Goal: Information Seeking & Learning: Check status

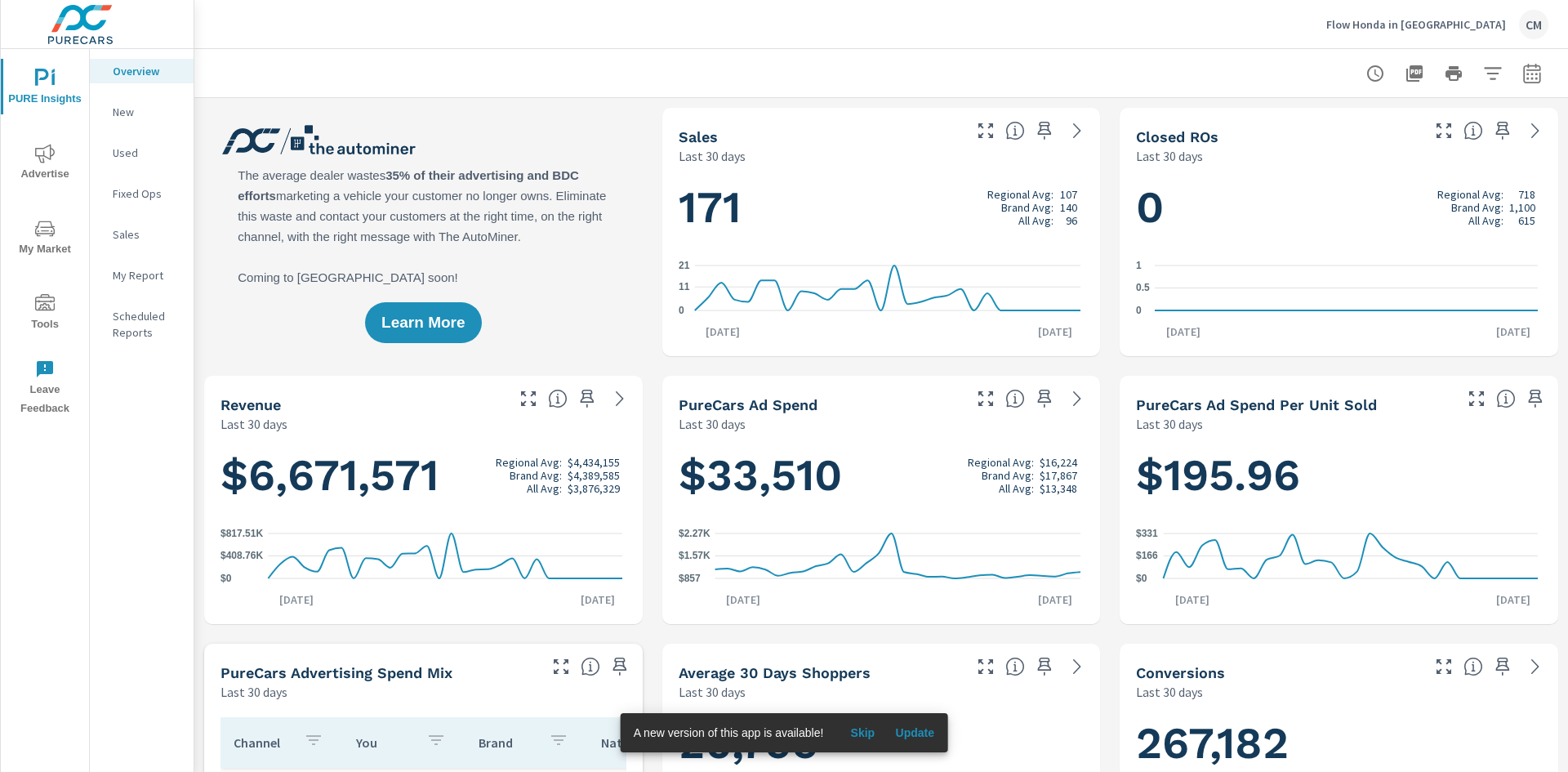
click at [43, 228] on icon "nav menu" at bounding box center [45, 228] width 19 height 19
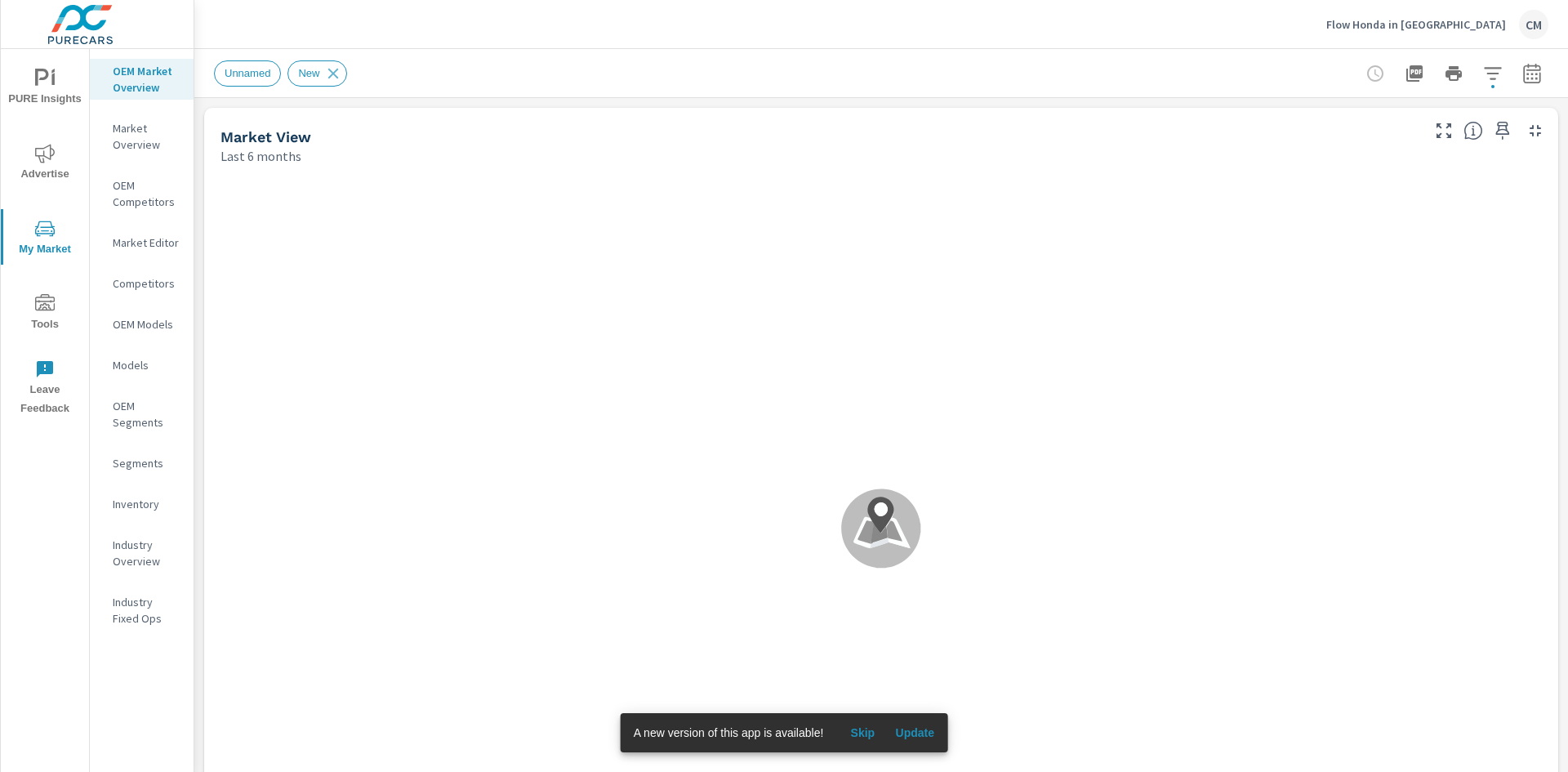
click at [46, 154] on icon "nav menu" at bounding box center [45, 153] width 19 height 19
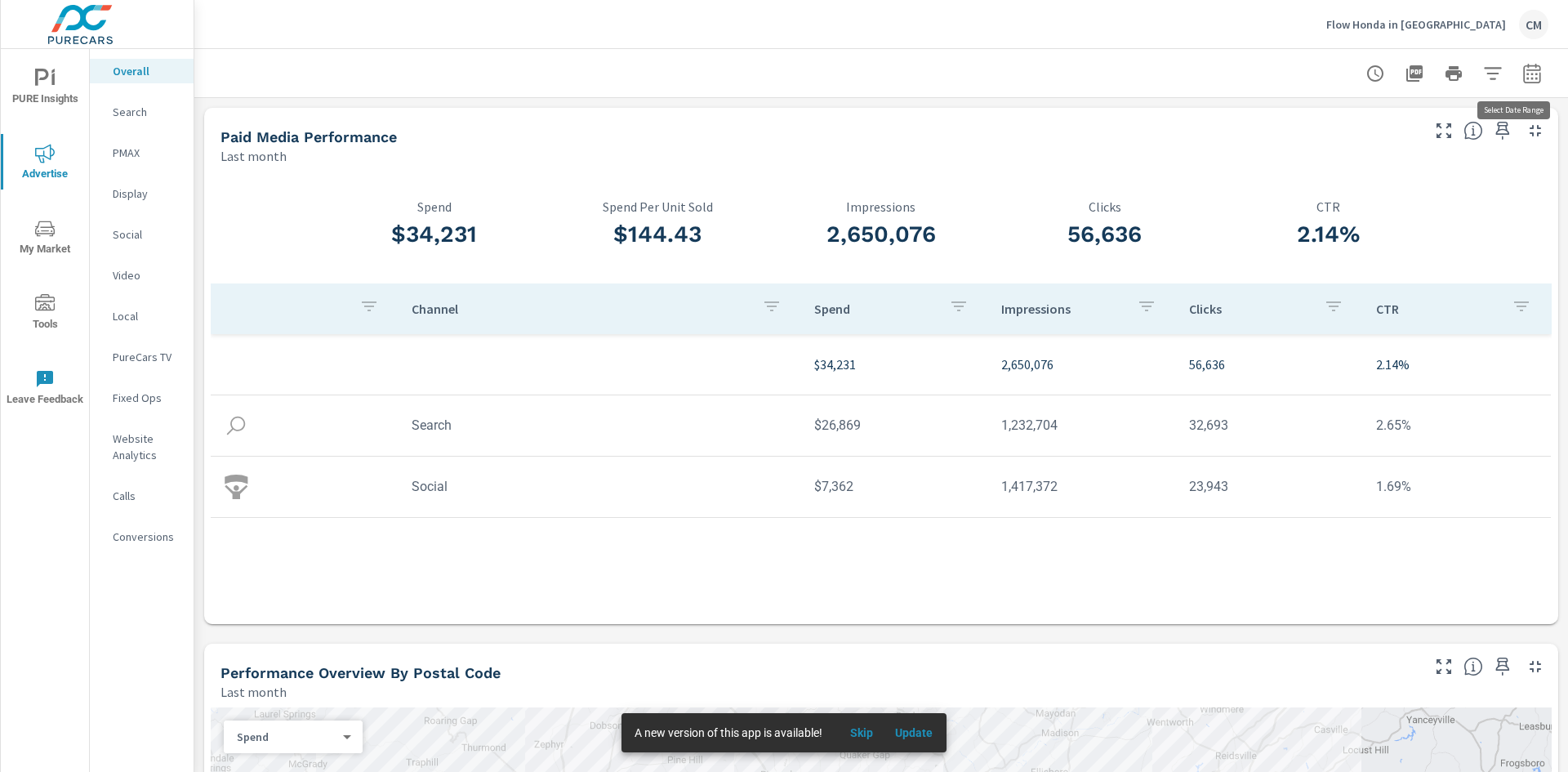
click at [1523, 70] on icon "button" at bounding box center [1532, 73] width 18 height 19
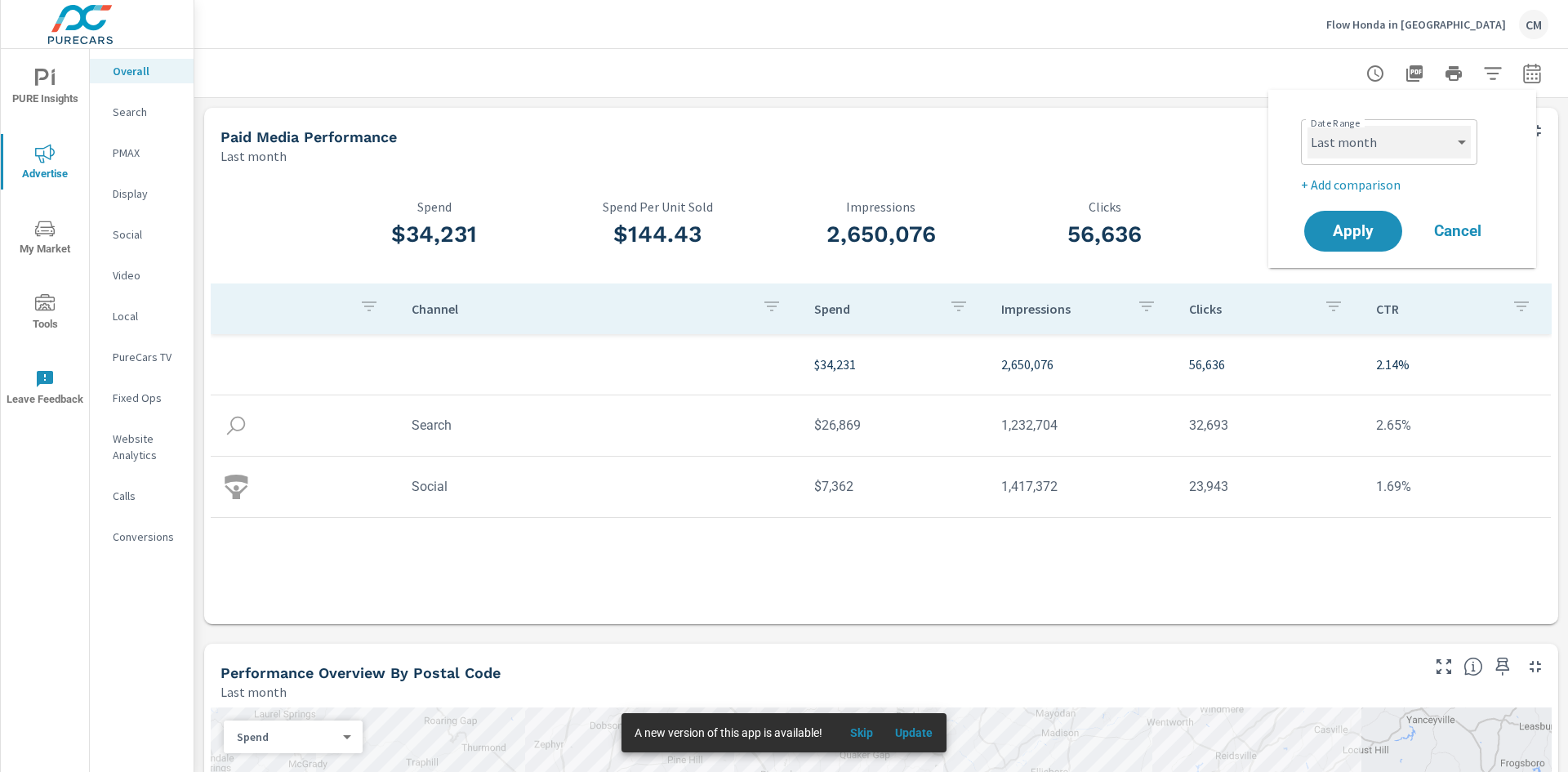
click at [1460, 144] on select "Custom [DATE] Last week Last 7 days Last 14 days Last 30 days Last 45 days Last…" at bounding box center [1389, 142] width 164 height 32
click at [1307, 126] on select "Custom [DATE] Last week Last 7 days Last 14 days Last 30 days Last 45 days Last…" at bounding box center [1389, 142] width 164 height 32
select select "Month to date"
click at [1326, 213] on button "Apply" at bounding box center [1354, 231] width 102 height 43
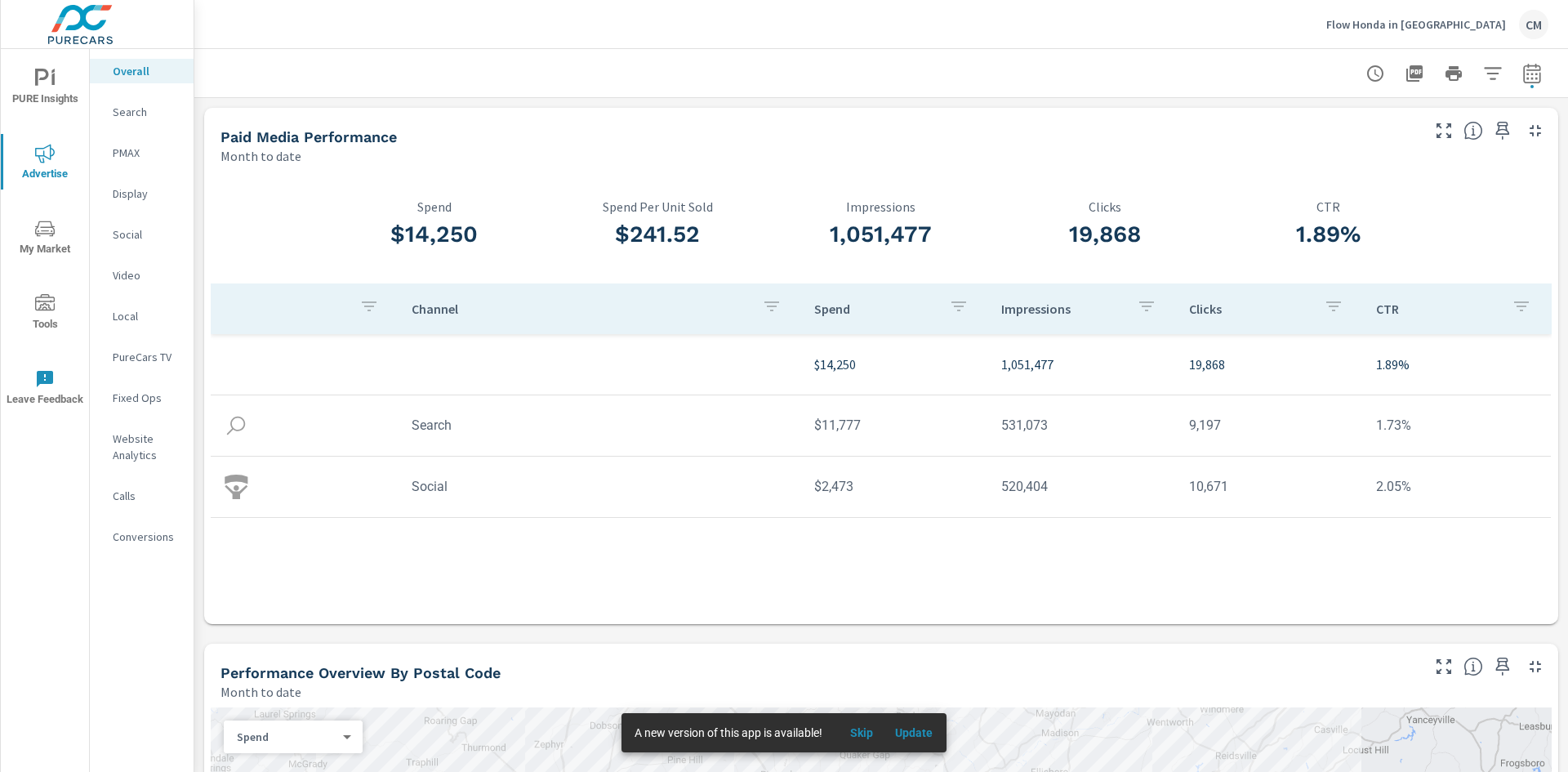
click at [145, 113] on p "Search" at bounding box center [146, 112] width 67 height 17
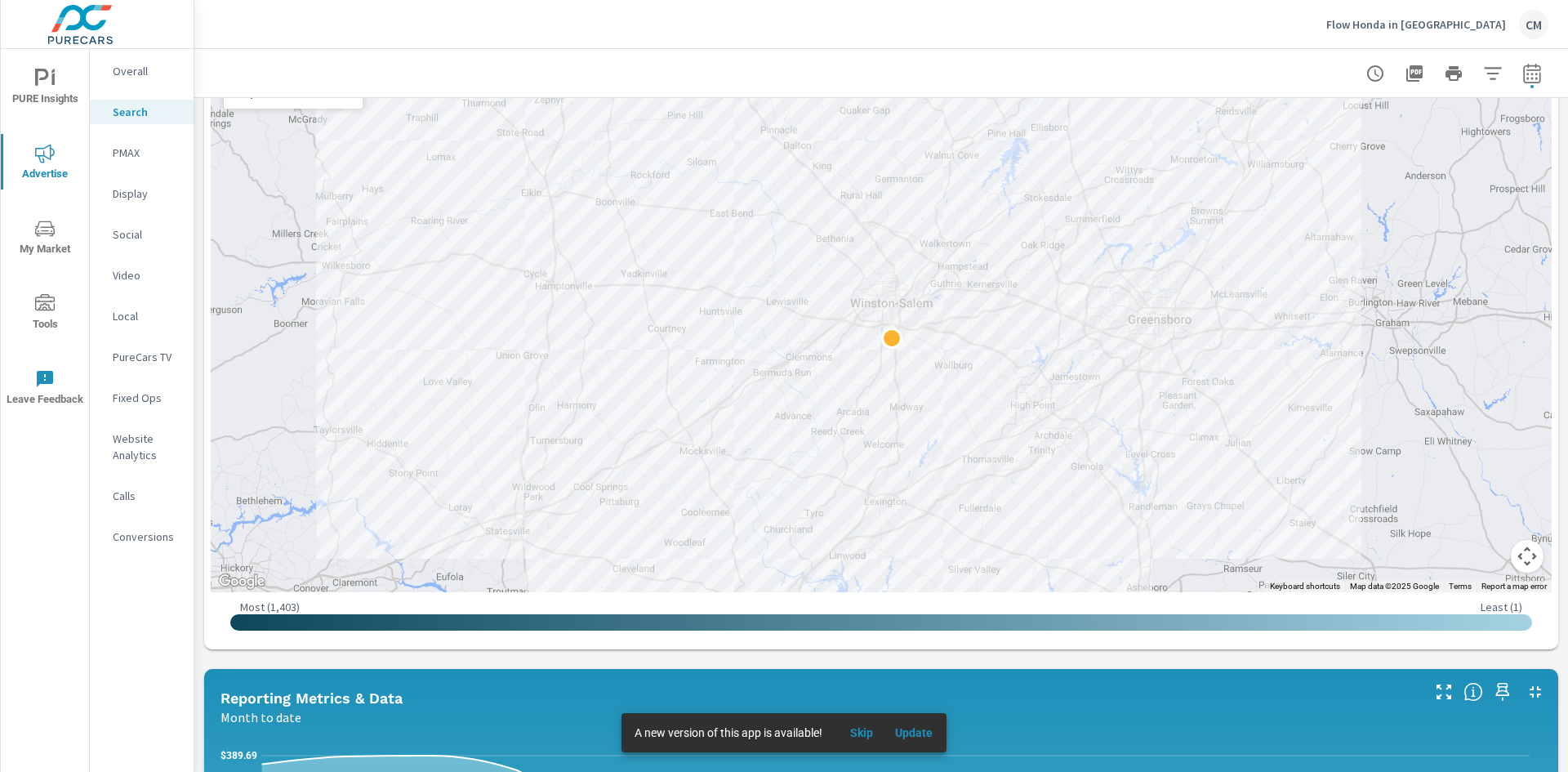
scroll to position [245, 0]
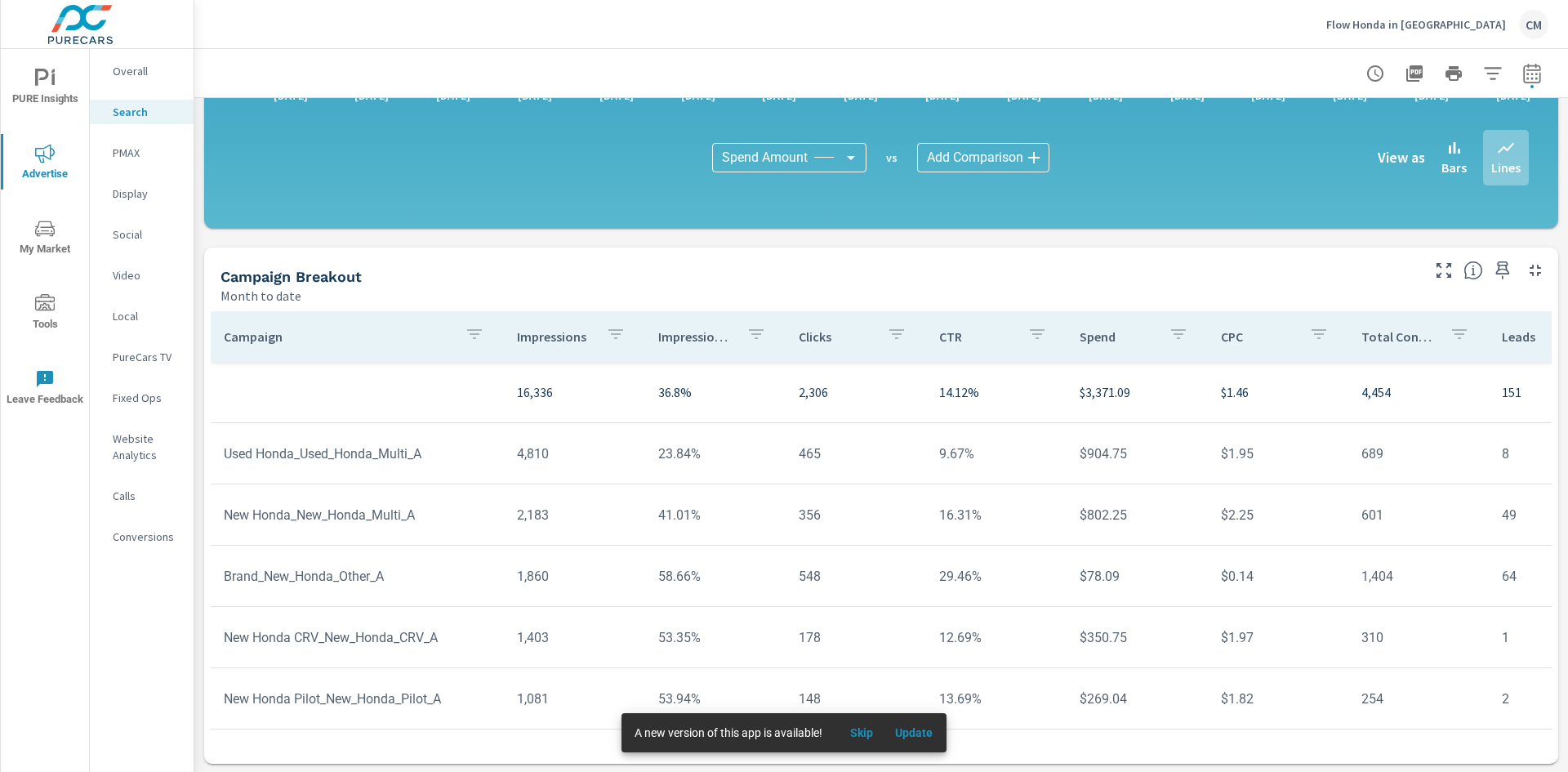
scroll to position [1068, 0]
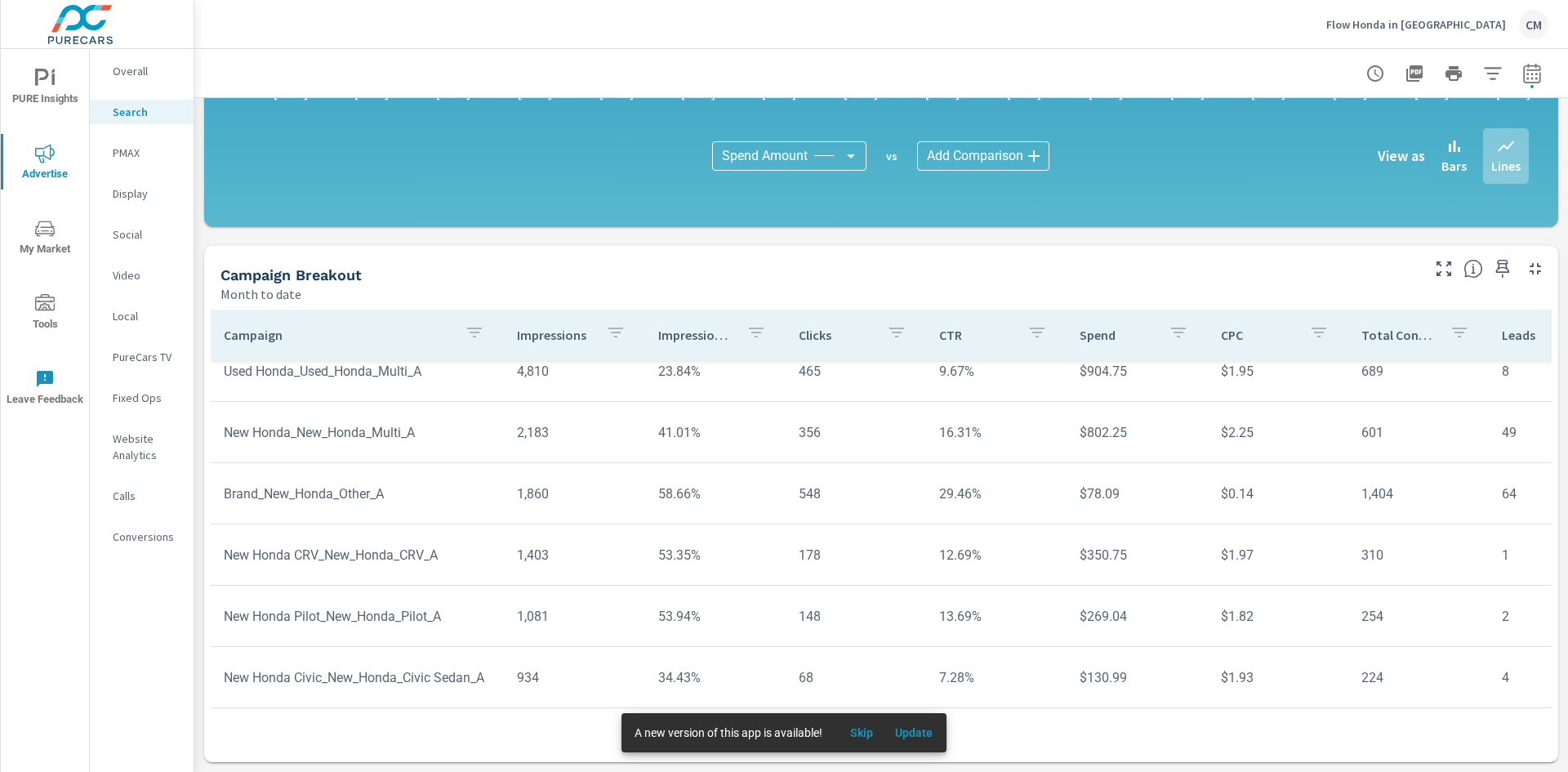
scroll to position [81, 0]
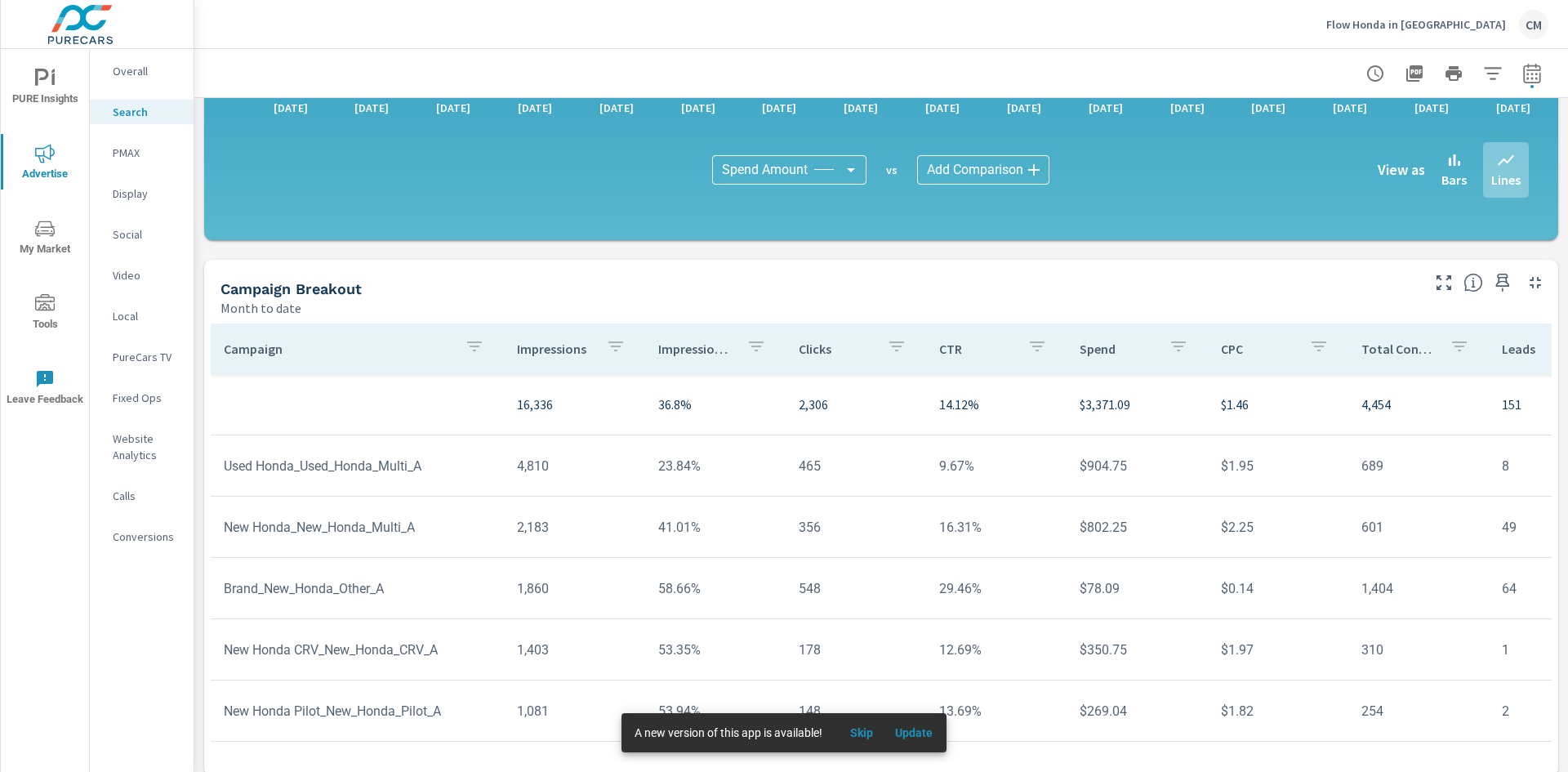
scroll to position [1068, 0]
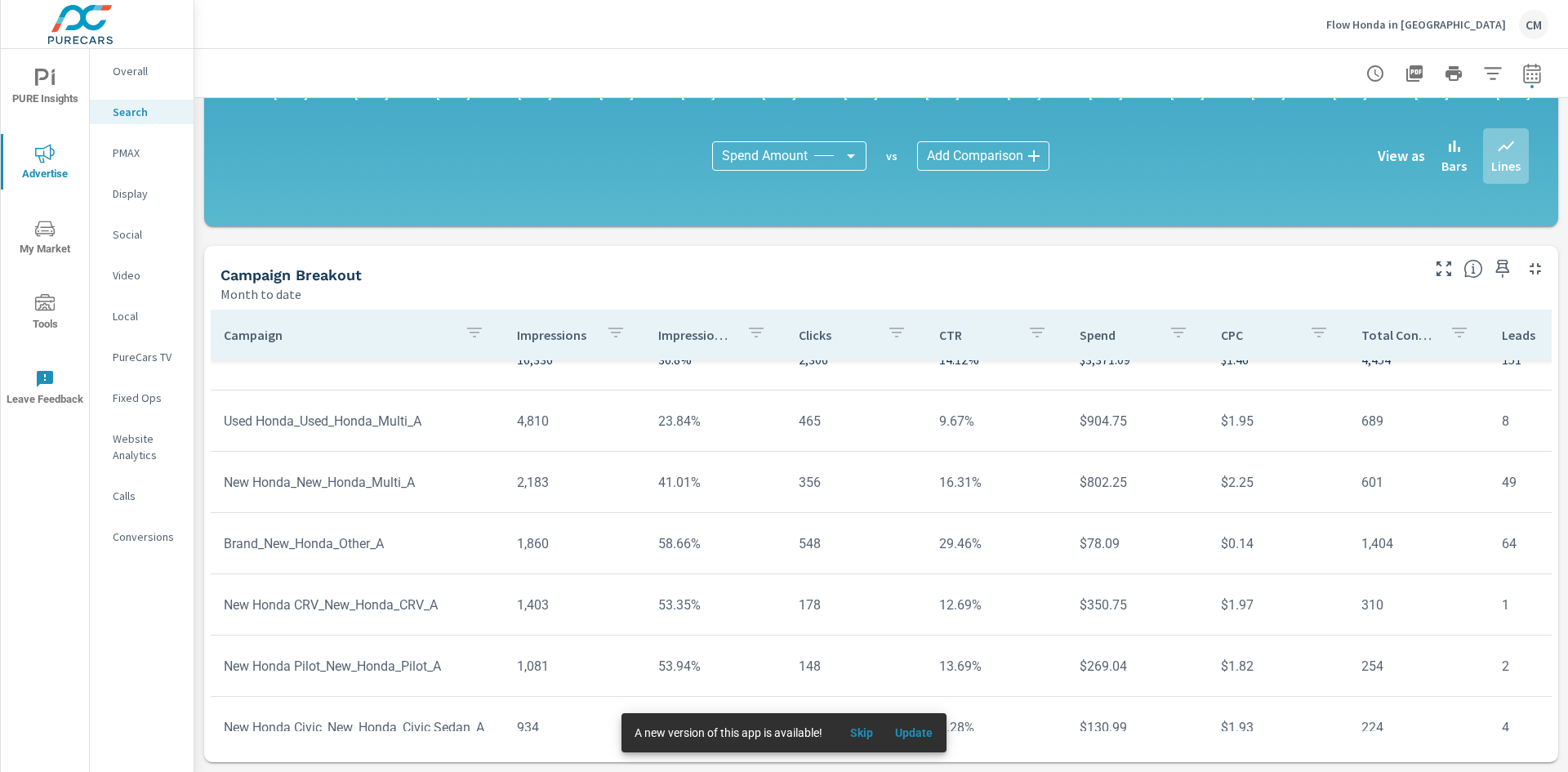
scroll to position [81, 0]
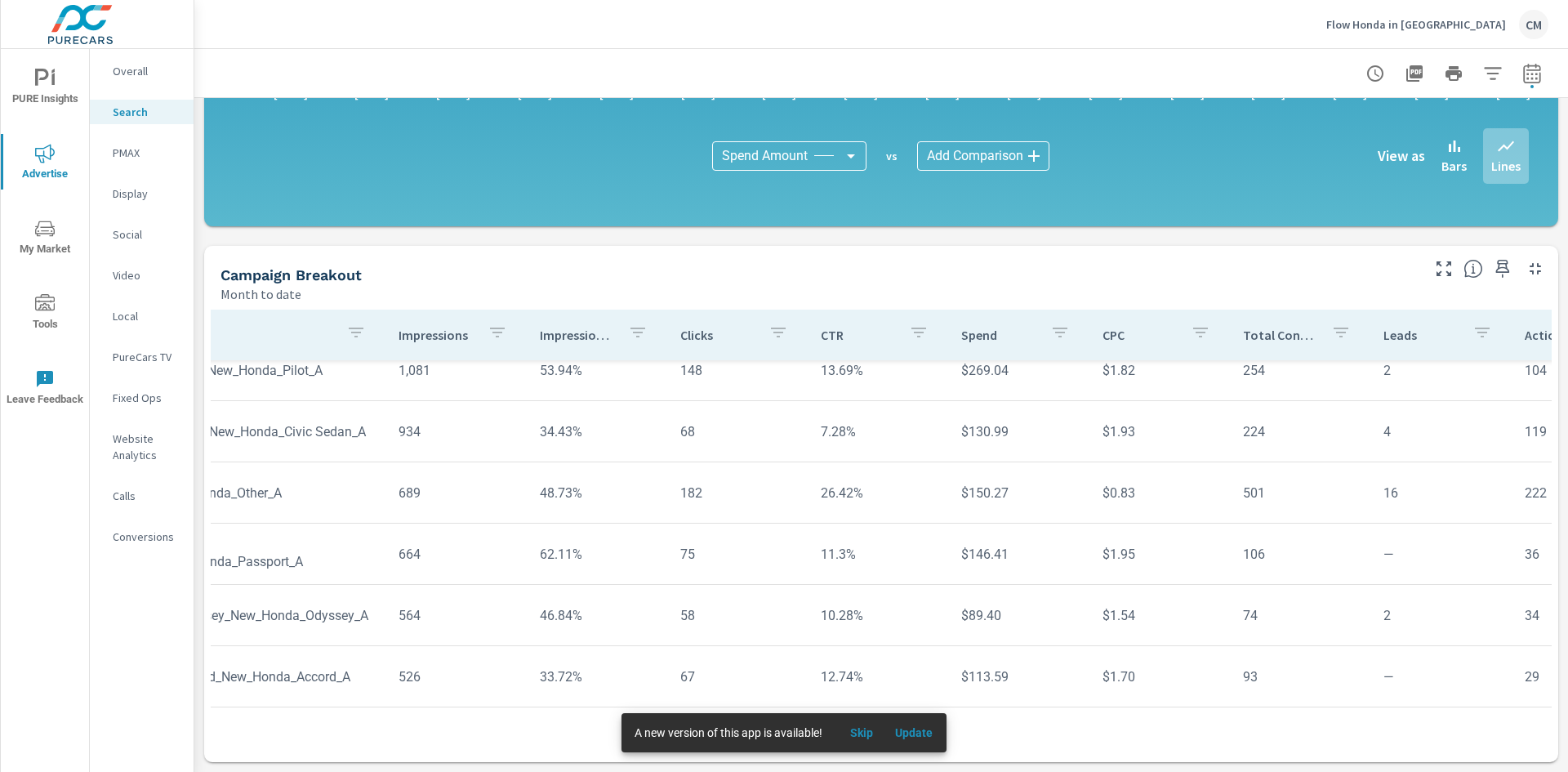
scroll to position [326, 0]
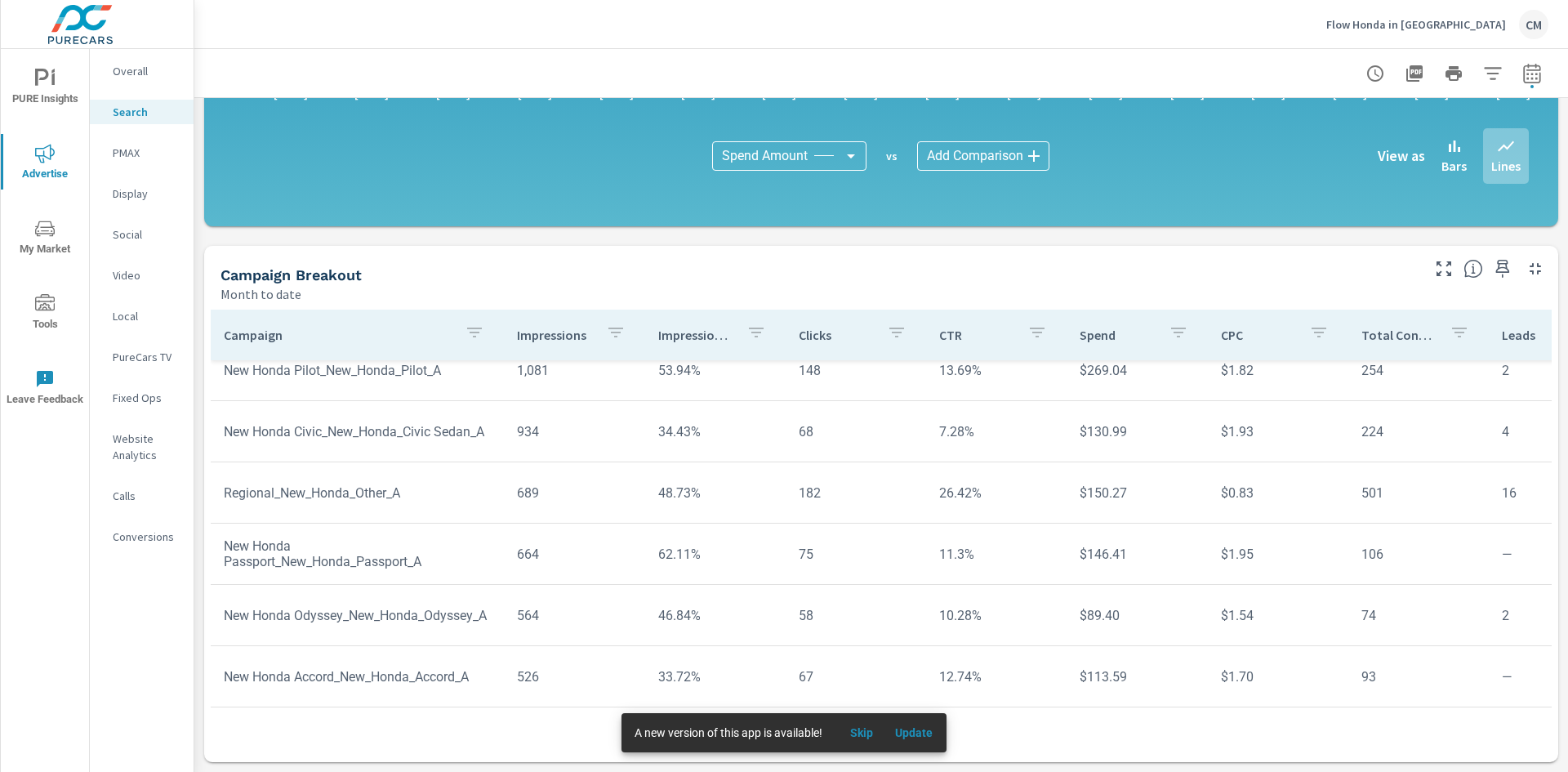
click at [922, 290] on div "Month to date" at bounding box center [819, 294] width 1197 height 19
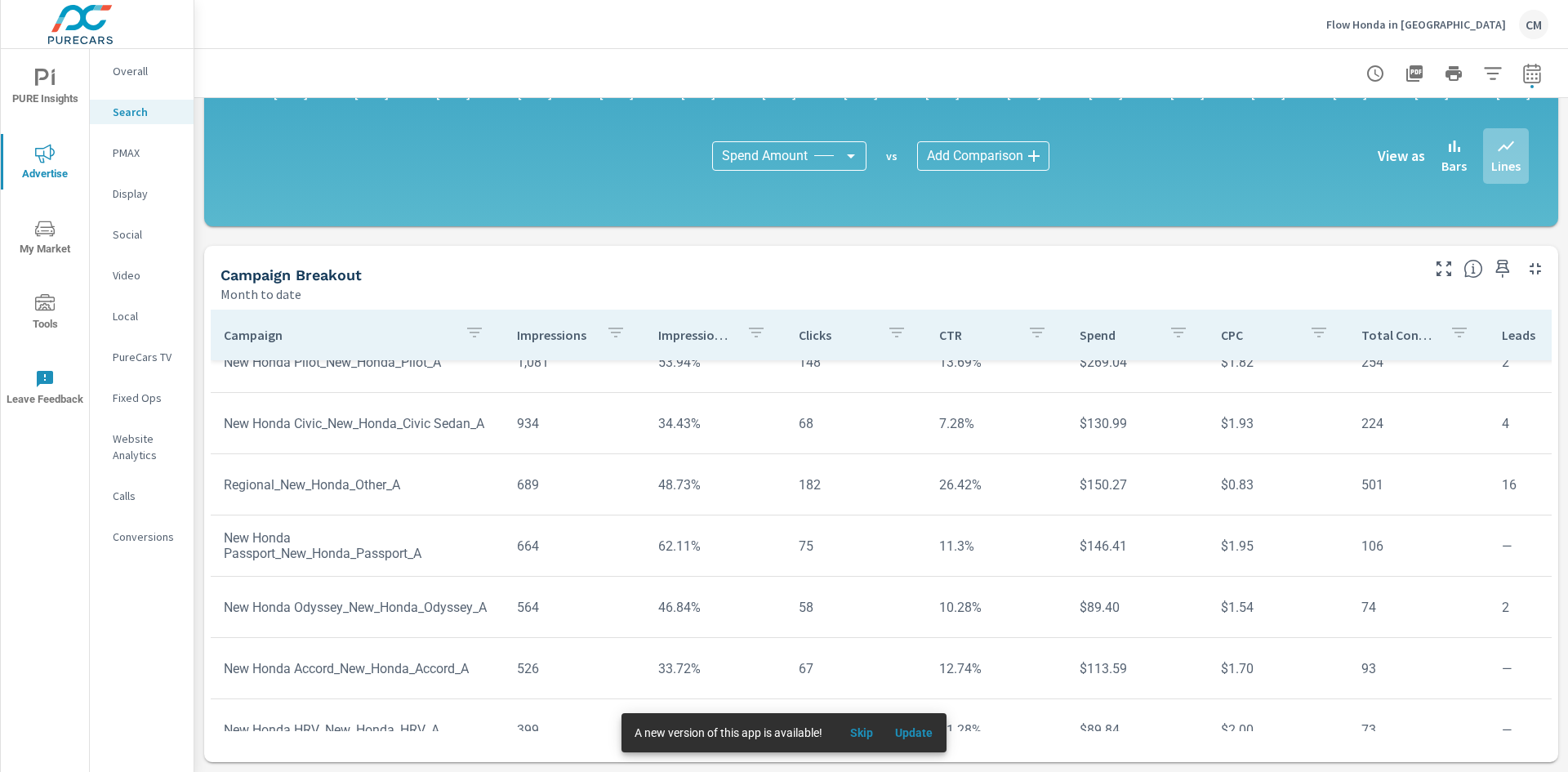
scroll to position [276, 0]
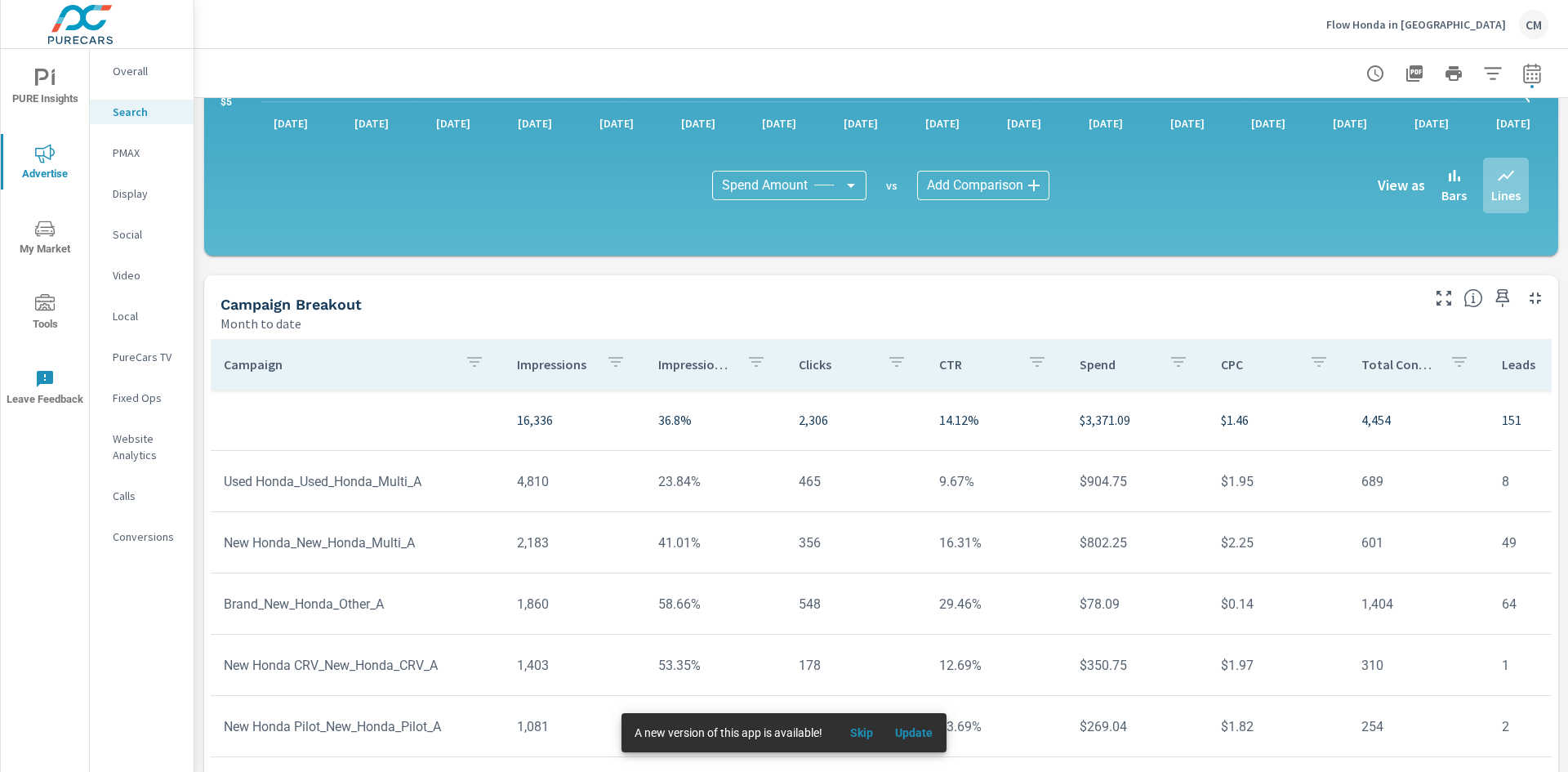
scroll to position [1068, 0]
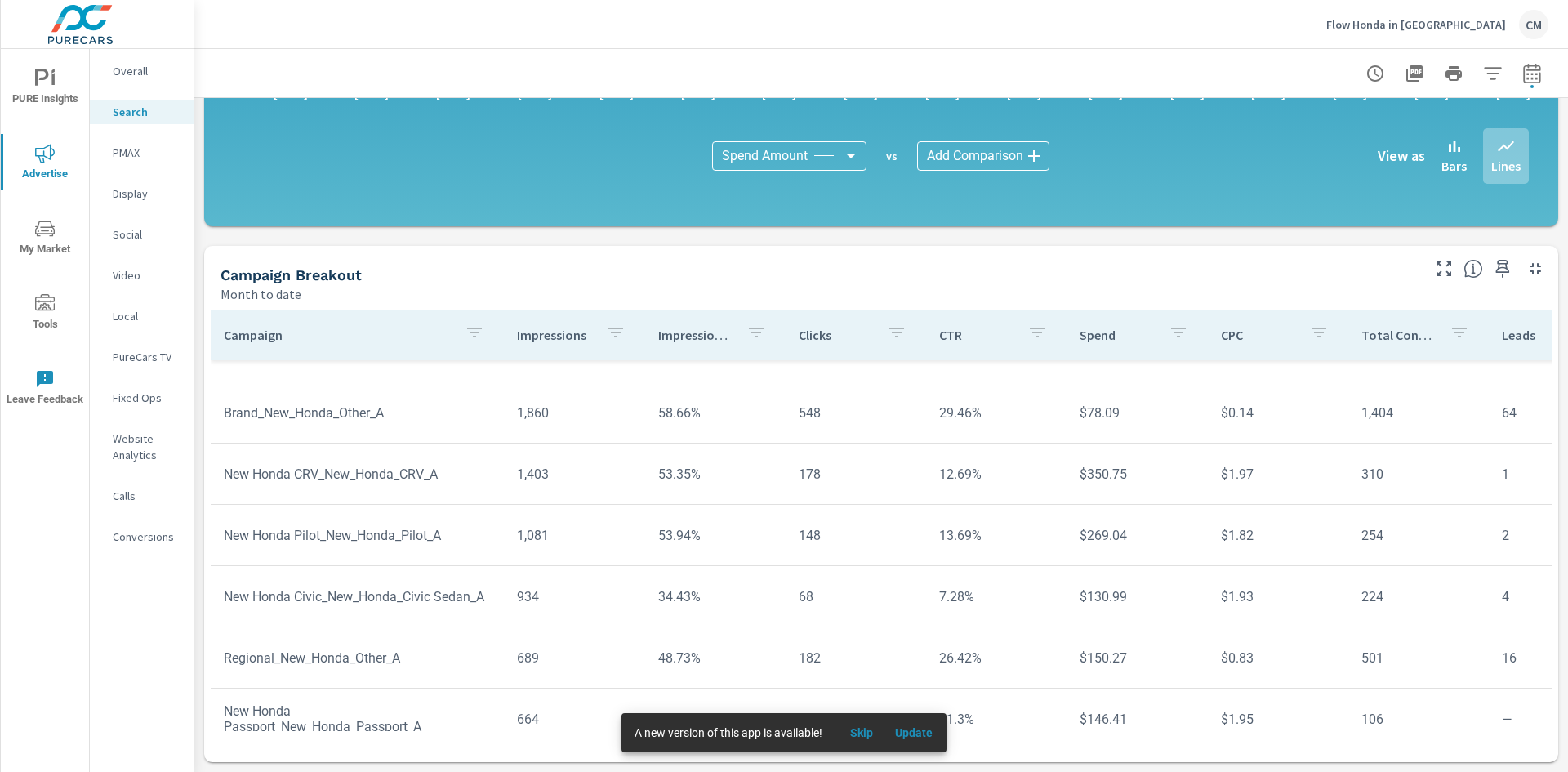
scroll to position [164, 0]
click at [122, 158] on p "PMAX" at bounding box center [146, 152] width 67 height 17
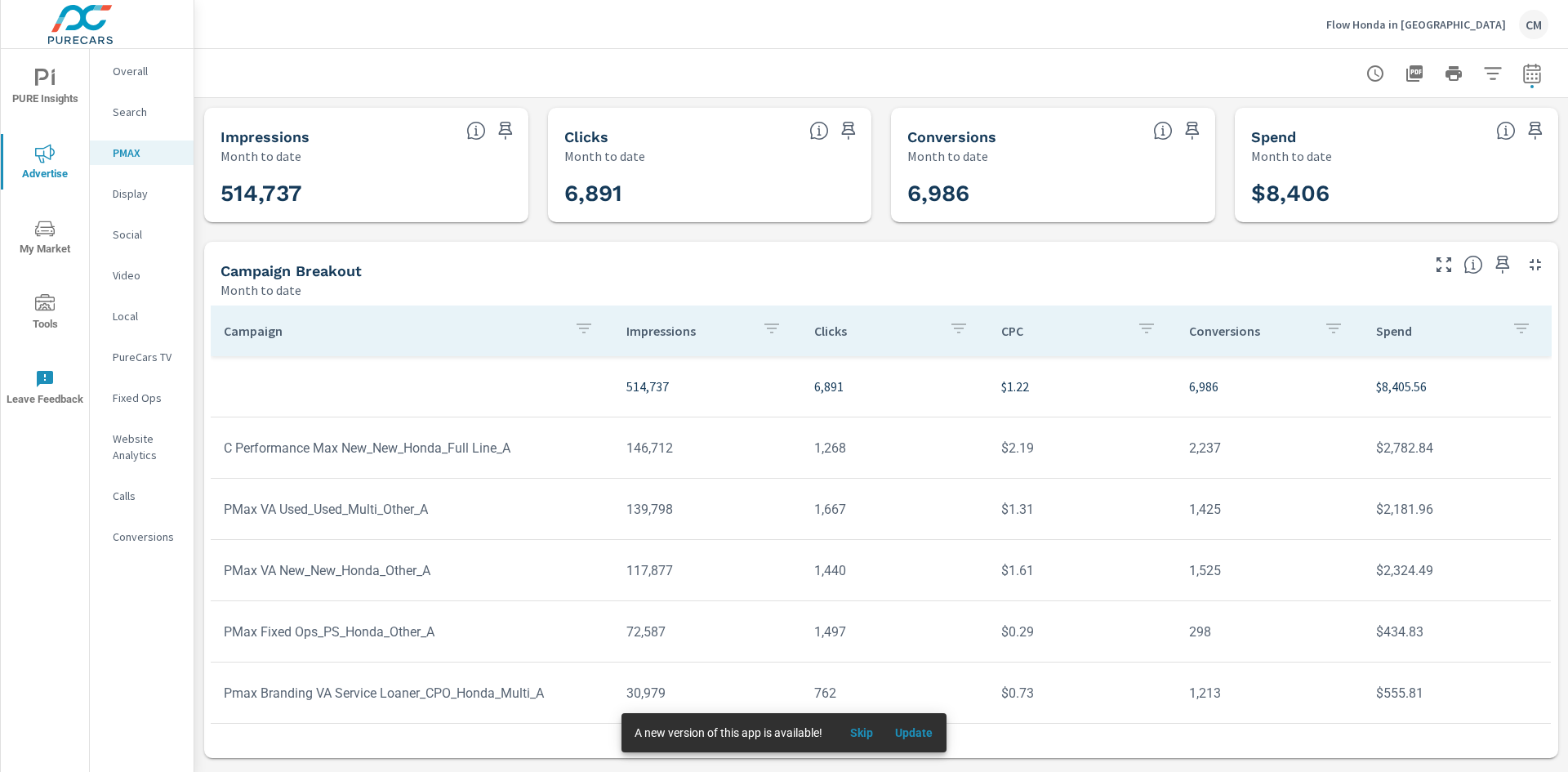
scroll to position [60, 0]
click at [1311, 284] on div "Month to date" at bounding box center [819, 290] width 1197 height 19
click at [1022, 278] on div "Campaign Breakout" at bounding box center [819, 270] width 1197 height 18
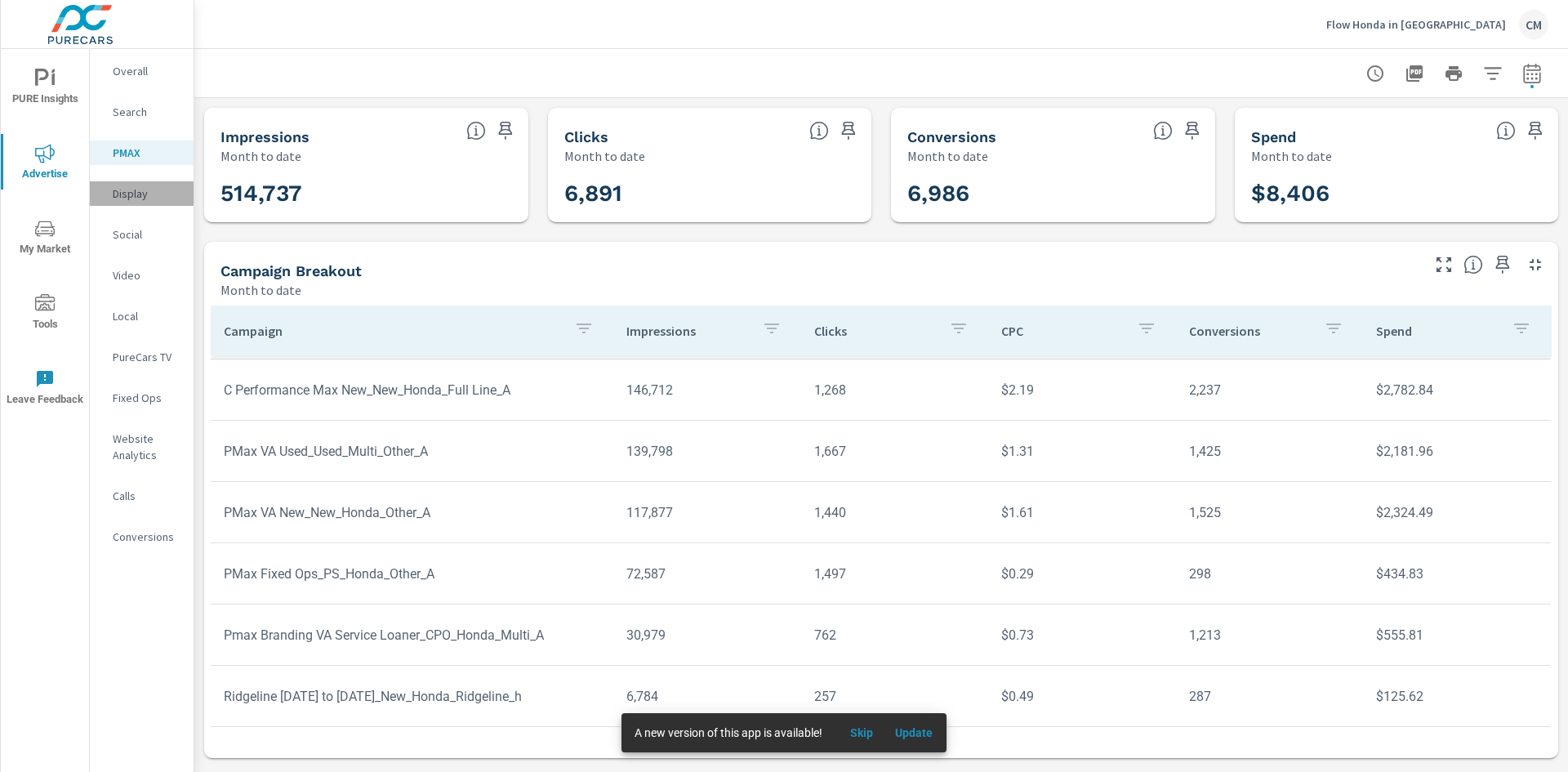
click at [118, 197] on p "Display" at bounding box center [146, 193] width 67 height 17
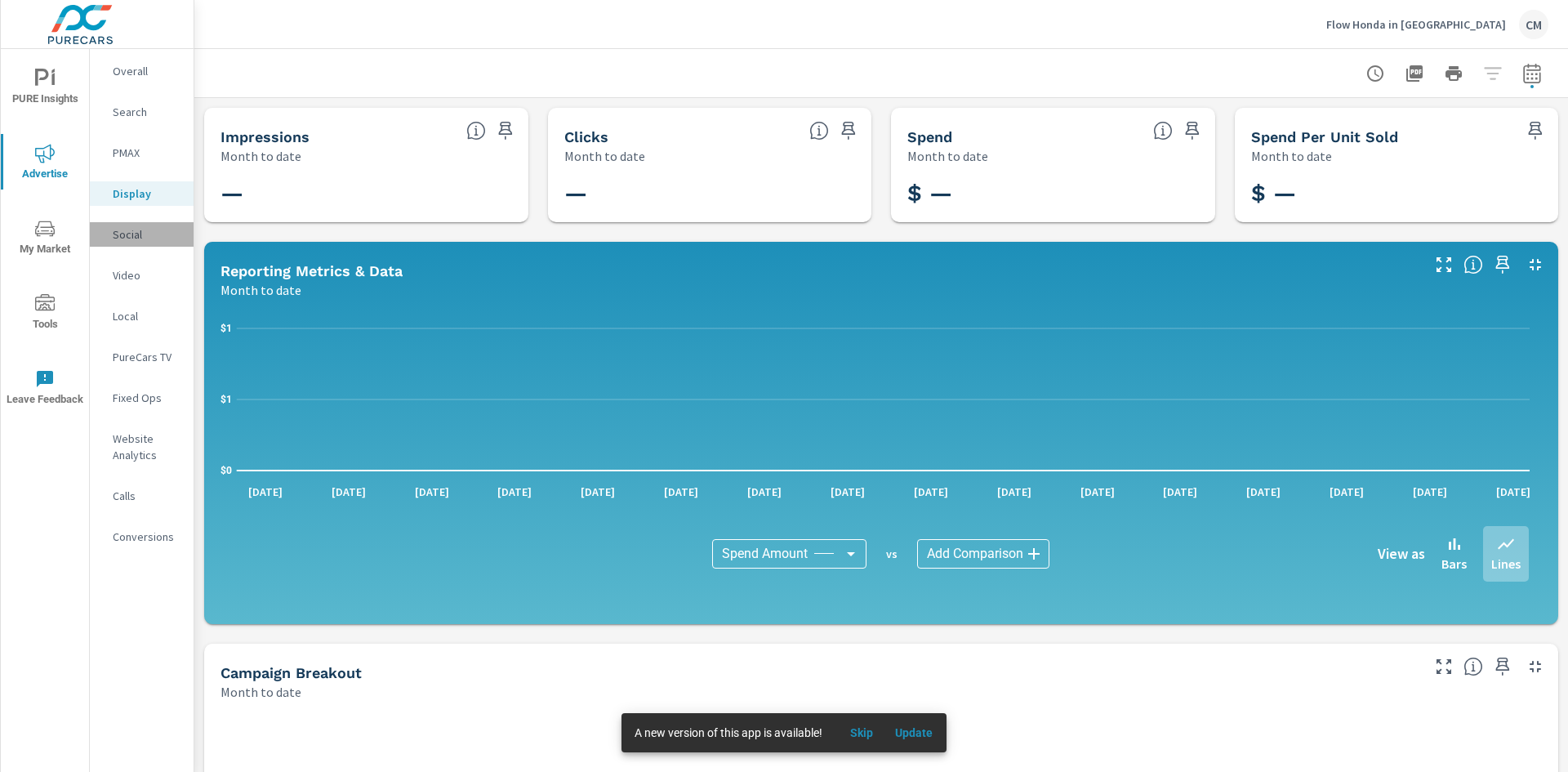
click at [138, 232] on p "Social" at bounding box center [146, 235] width 67 height 17
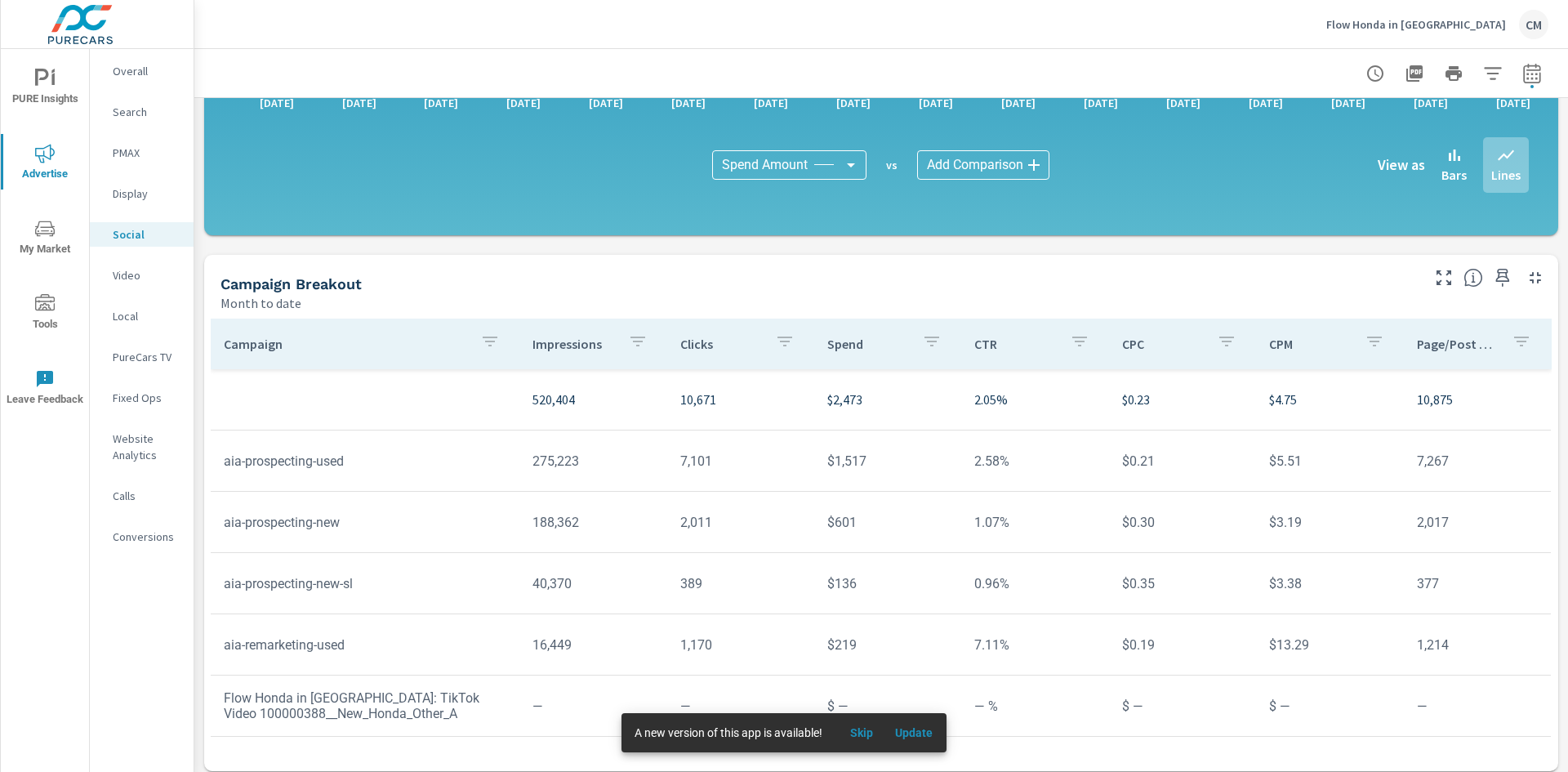
scroll to position [397, 0]
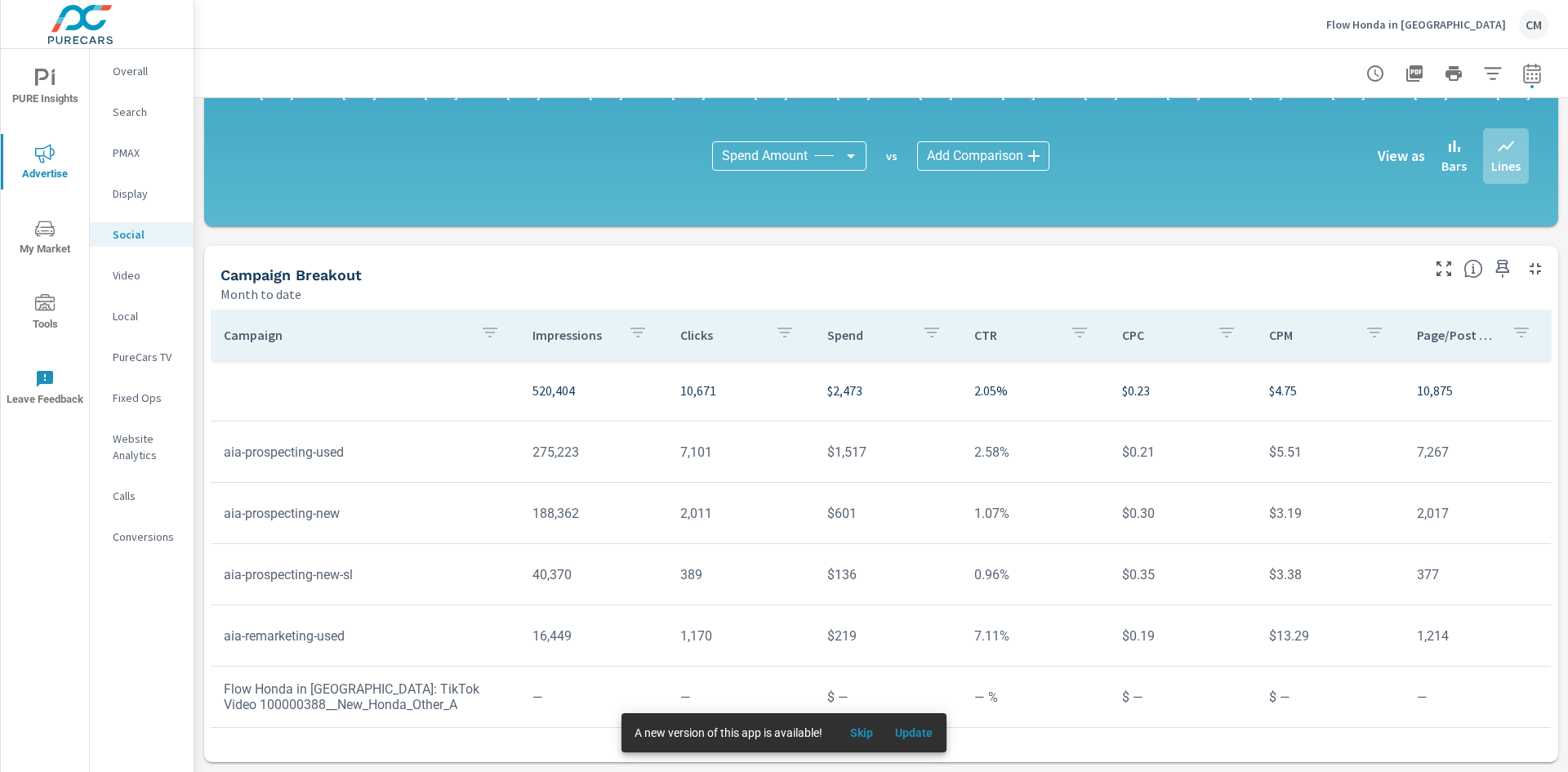
click at [116, 275] on p "Video" at bounding box center [146, 275] width 67 height 17
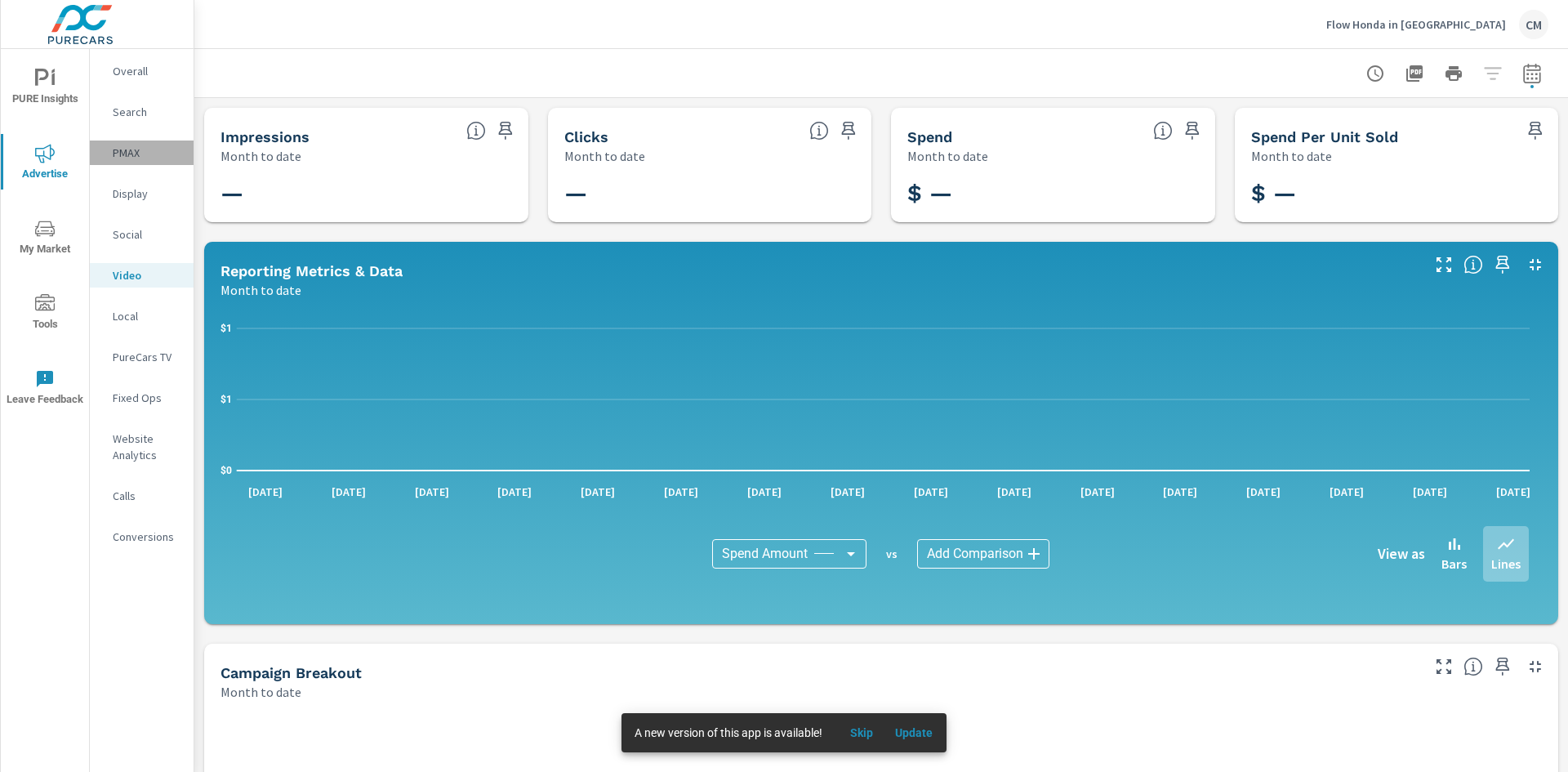
click at [143, 150] on p "PMAX" at bounding box center [146, 152] width 67 height 17
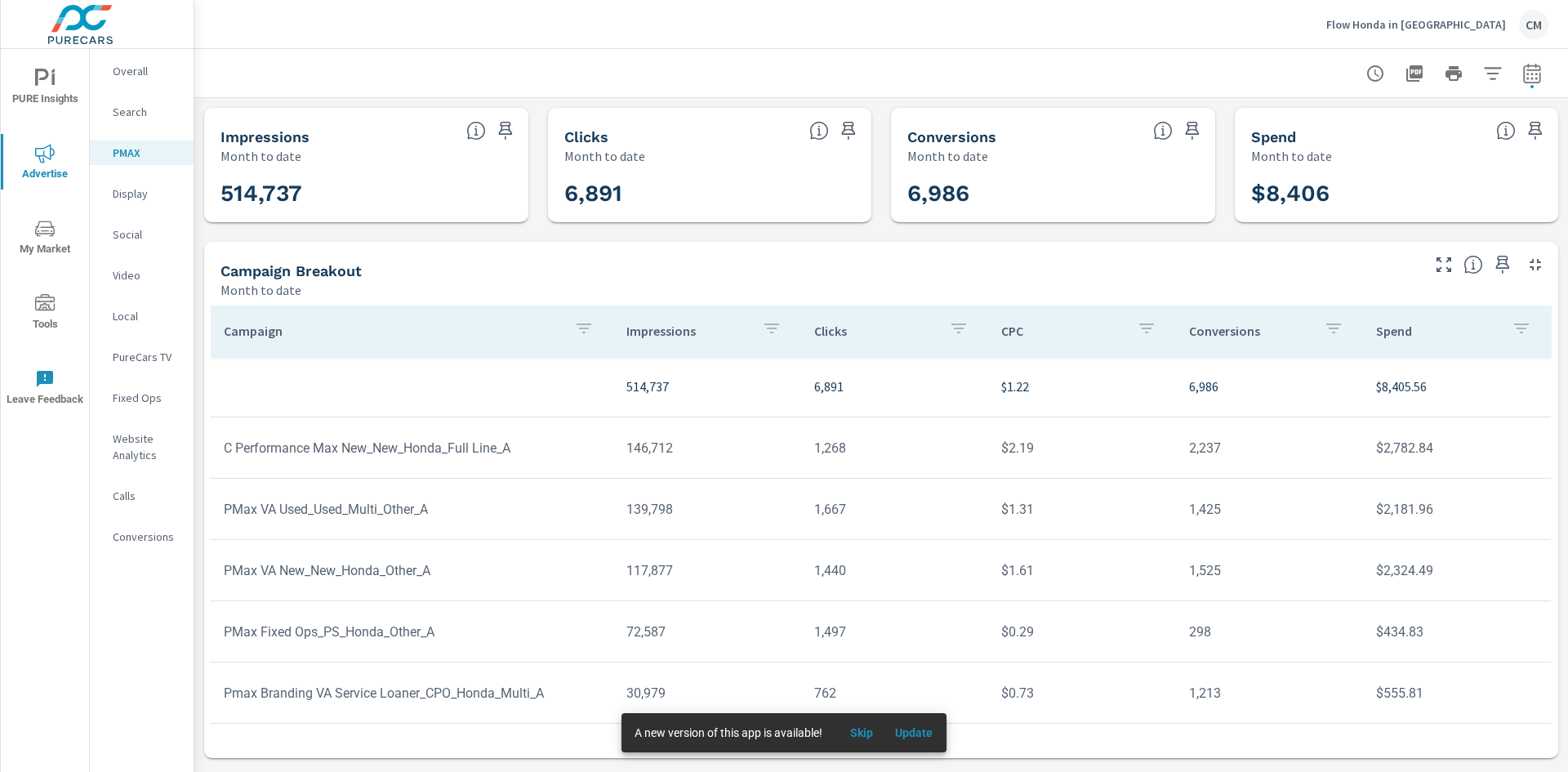
click at [150, 190] on p "Display" at bounding box center [146, 193] width 67 height 17
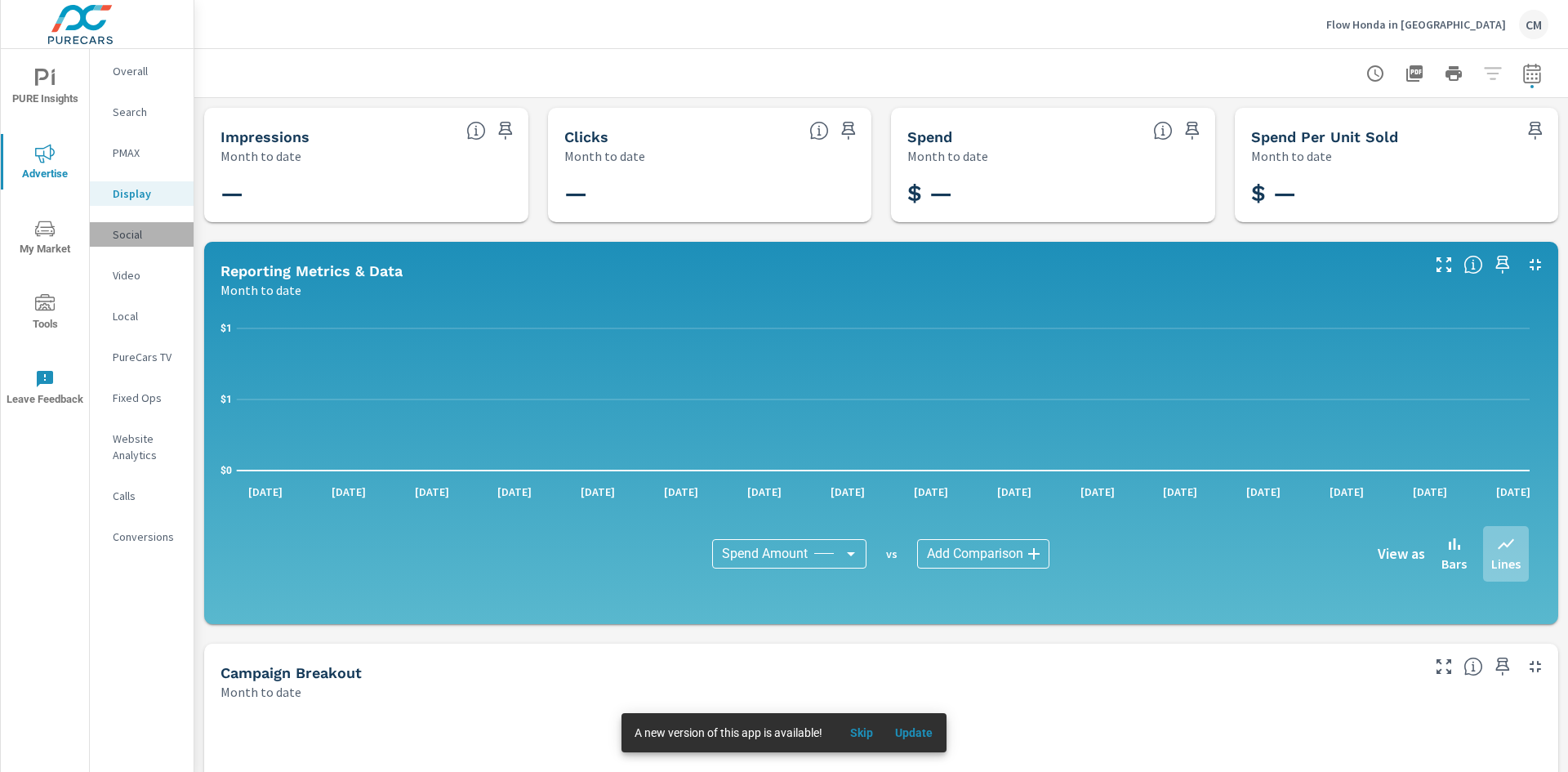
click at [142, 239] on p "Social" at bounding box center [146, 235] width 67 height 17
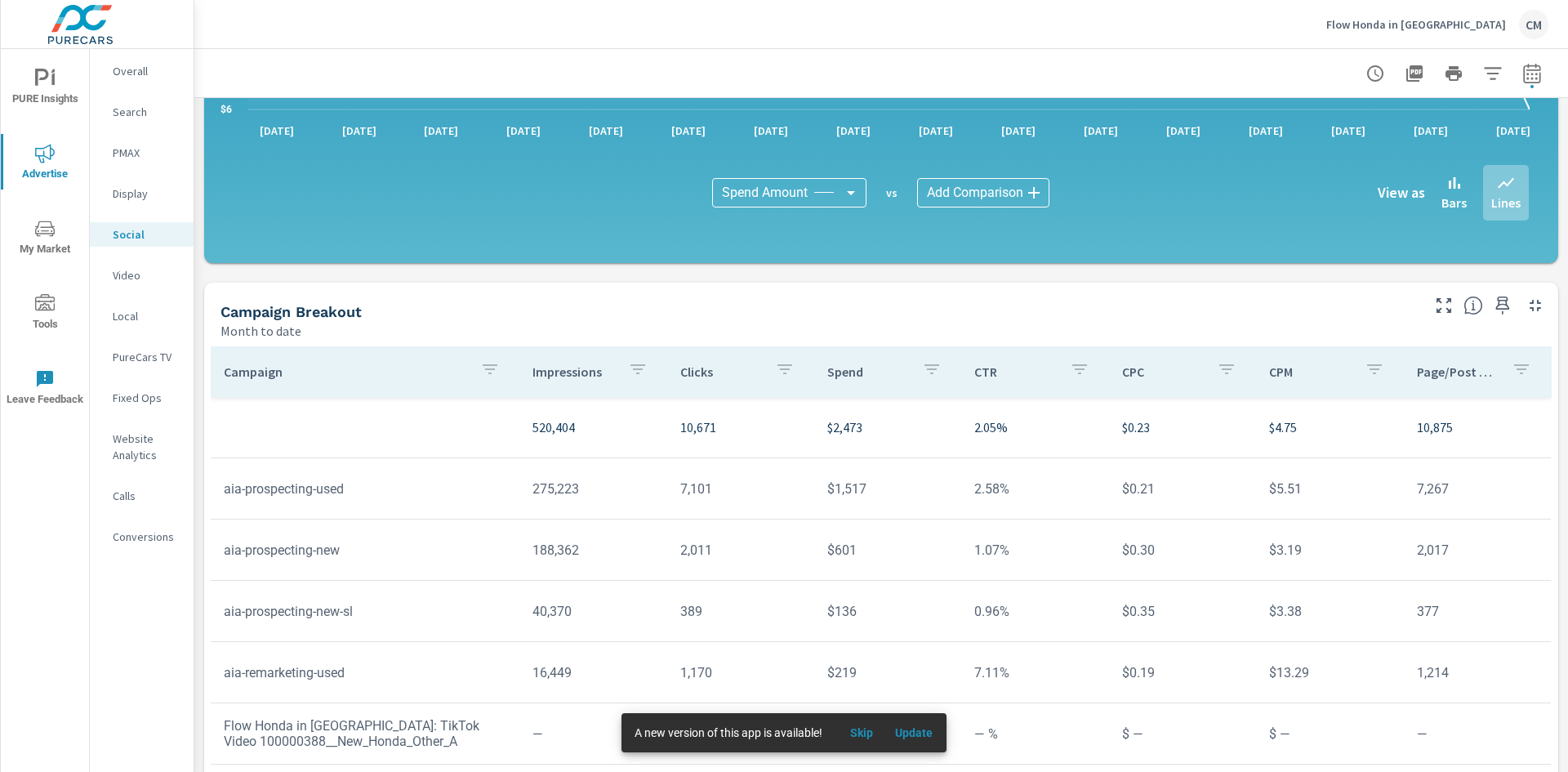
scroll to position [397, 0]
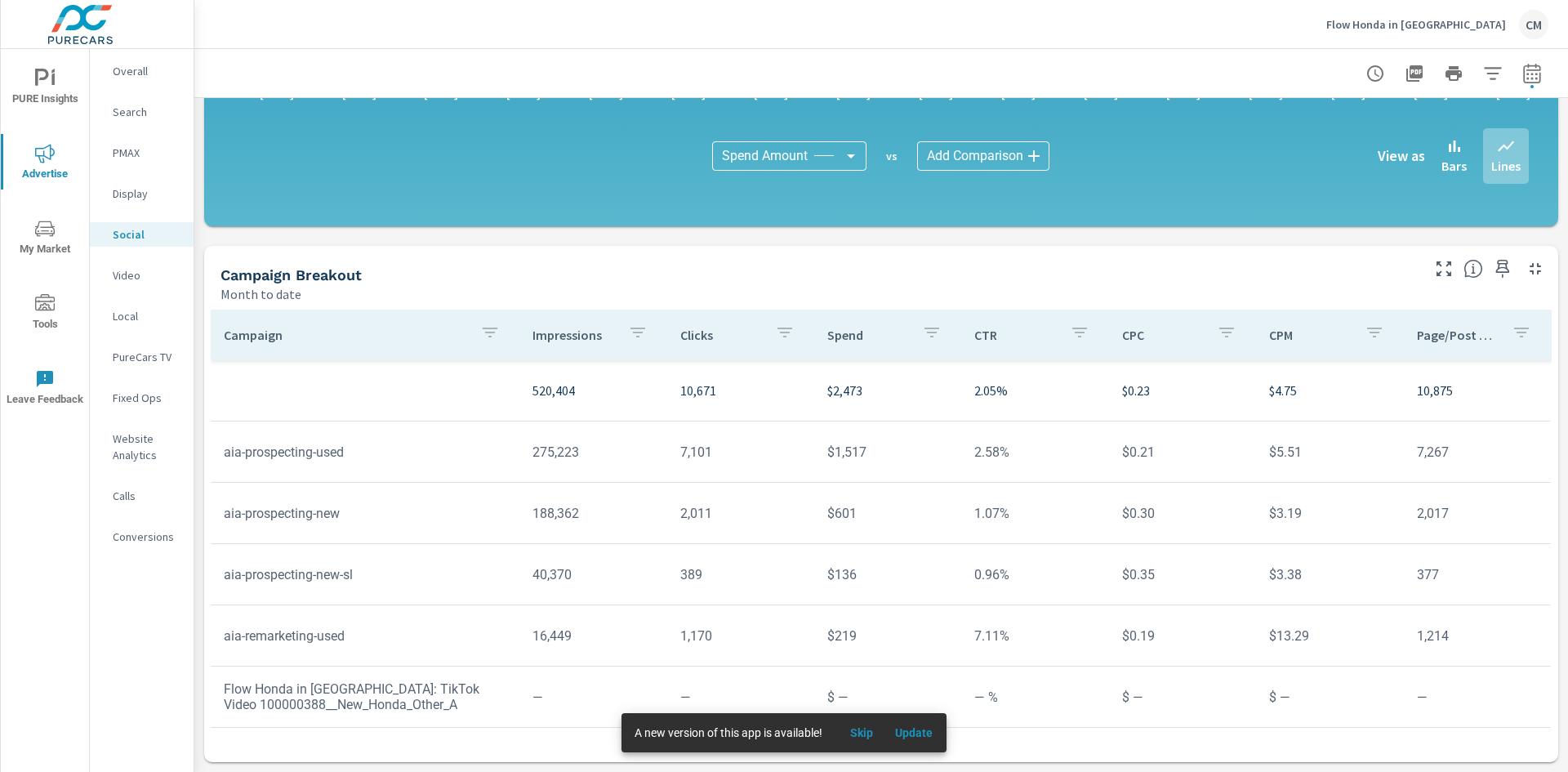
click at [131, 76] on p "Overall" at bounding box center [146, 71] width 67 height 17
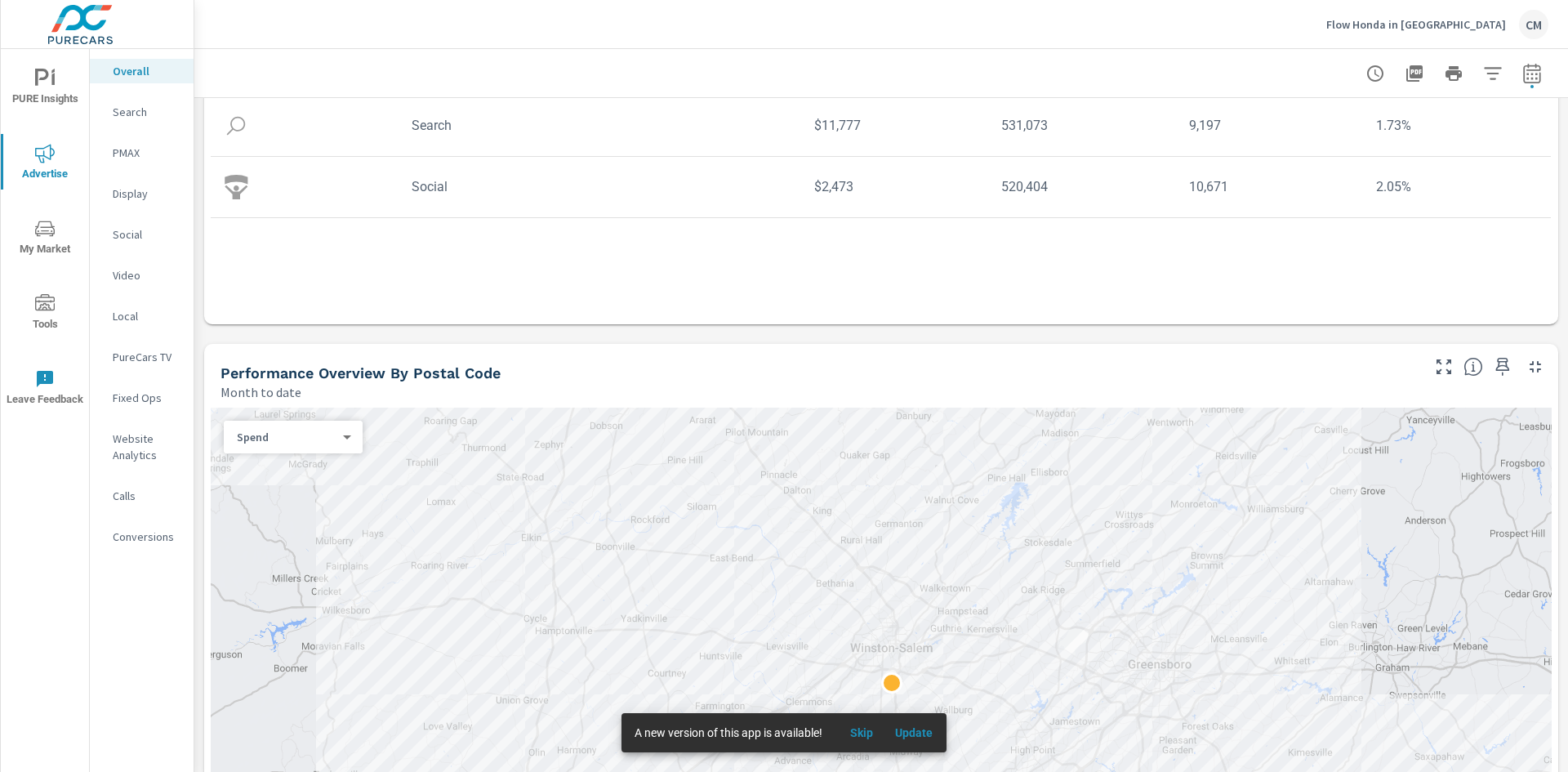
scroll to position [326, 0]
